Goal: Check status

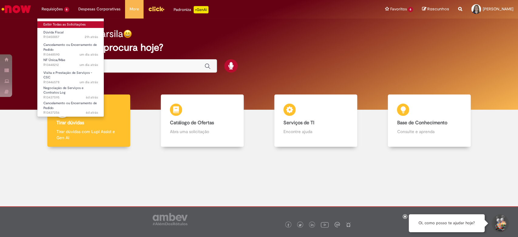
click at [58, 21] on link "Exibir Todas as Solicitações" at bounding box center [70, 24] width 67 height 7
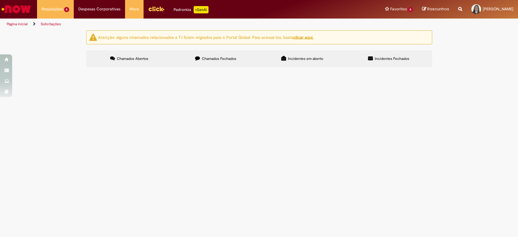
click at [0, 0] on span "4501103662 4501149510 4501109842" at bounding box center [0, 0] width 0 height 0
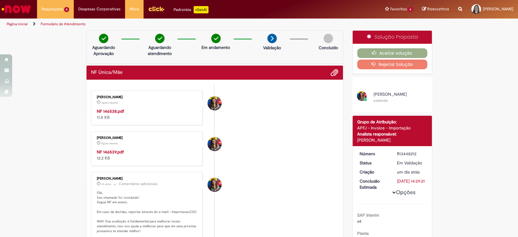
click at [97, 150] on strong "NF 146539.pdf" at bounding box center [110, 151] width 27 height 5
click at [113, 109] on strong "NF 146538.pdf" at bounding box center [110, 110] width 27 height 5
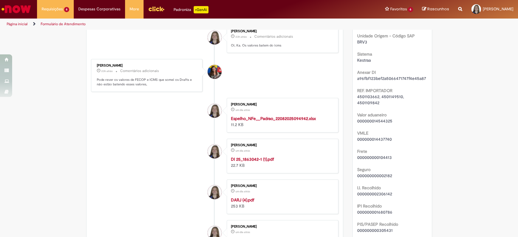
scroll to position [477, 0]
click at [365, 100] on span "4501103662, 4501149510, 4501109842" at bounding box center [381, 99] width 48 height 12
copy span "4501103662"
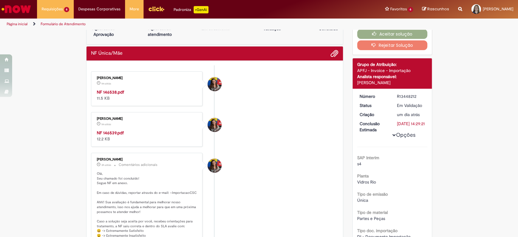
scroll to position [0, 0]
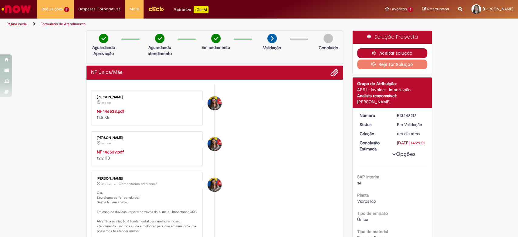
click at [359, 52] on button "Aceitar solução" at bounding box center [392, 53] width 70 height 10
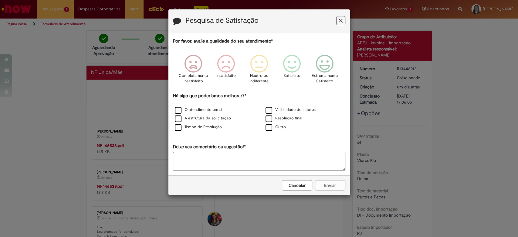
click at [201, 33] on div "Pesquisa de Satisfação" at bounding box center [258, 21] width 181 height 24
click at [322, 74] on p "Extremamente Satisfeito" at bounding box center [325, 78] width 26 height 11
click at [268, 111] on label "Visibilidade dos status" at bounding box center [290, 110] width 50 height 6
click at [270, 121] on label "Resolução final" at bounding box center [283, 118] width 37 height 6
click at [194, 111] on label "O atendimento em si" at bounding box center [198, 110] width 47 height 6
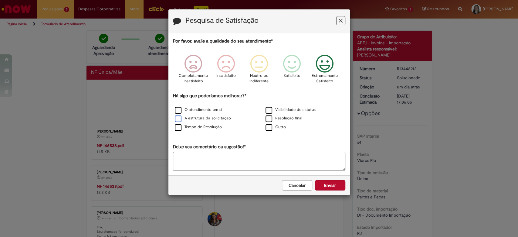
drag, startPoint x: 202, startPoint y: 118, endPoint x: 204, endPoint y: 120, distance: 3.5
click at [202, 118] on label "A estrutura da solicitação" at bounding box center [203, 118] width 56 height 6
drag, startPoint x: 207, startPoint y: 126, endPoint x: 241, endPoint y: 144, distance: 38.4
click at [208, 126] on label "Tempo de Resolução" at bounding box center [198, 127] width 47 height 6
click at [318, 180] on button "Enviar" at bounding box center [330, 185] width 30 height 10
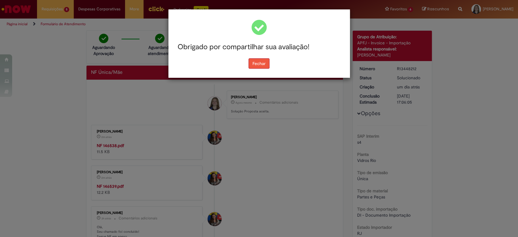
click at [262, 64] on button "Fechar" at bounding box center [258, 63] width 21 height 10
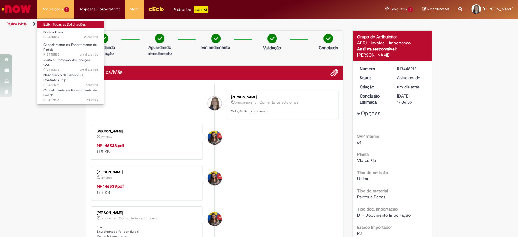
click at [73, 24] on link "Exibir Todas as Solicitações" at bounding box center [70, 24] width 67 height 7
